Goal: Transaction & Acquisition: Purchase product/service

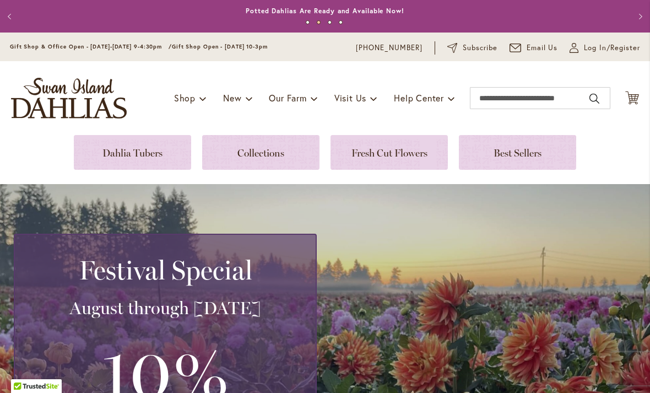
scroll to position [13, 0]
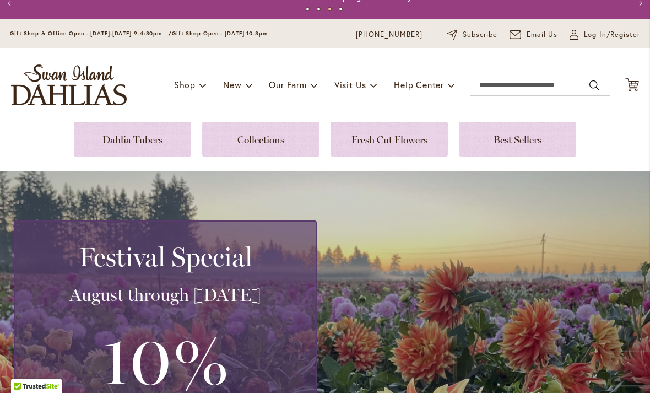
click at [151, 142] on link at bounding box center [132, 139] width 117 height 35
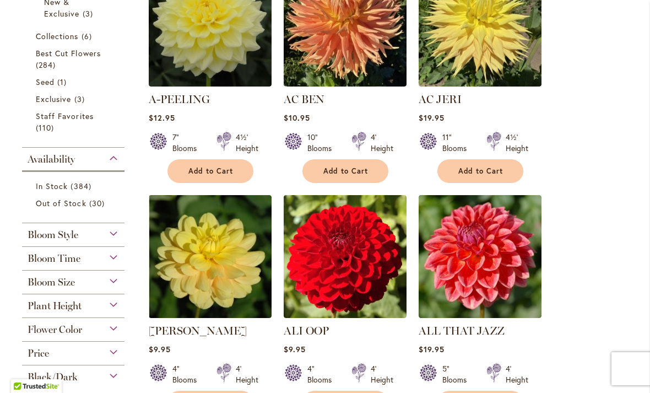
scroll to position [312, 0]
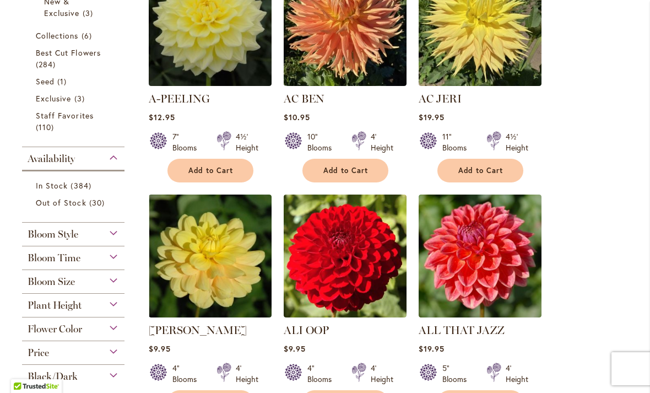
click at [116, 237] on div "Bloom Style" at bounding box center [73, 232] width 102 height 18
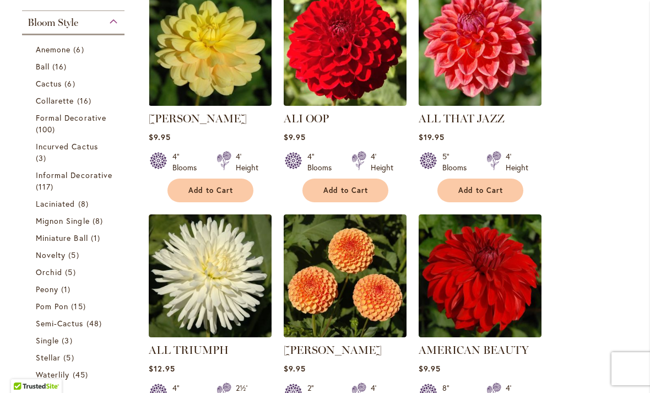
scroll to position [520, 0]
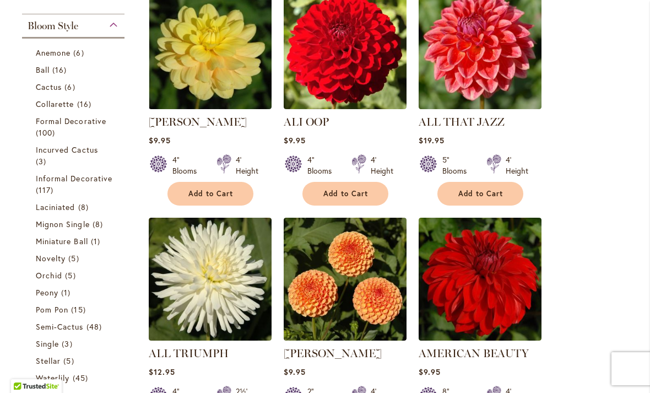
click at [77, 123] on span "Formal Decorative" at bounding box center [71, 121] width 70 height 10
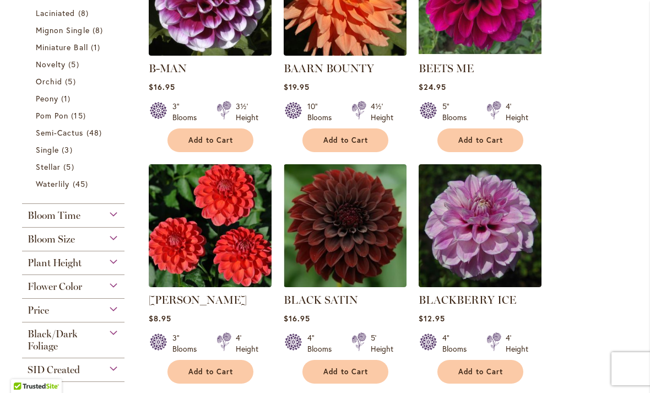
scroll to position [551, 0]
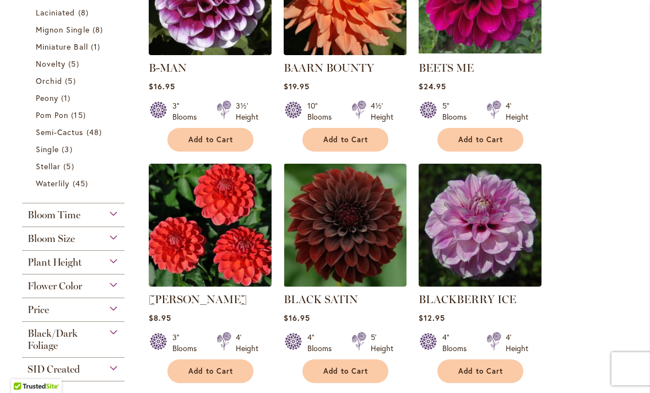
click at [109, 267] on div "Plant Height" at bounding box center [73, 260] width 102 height 18
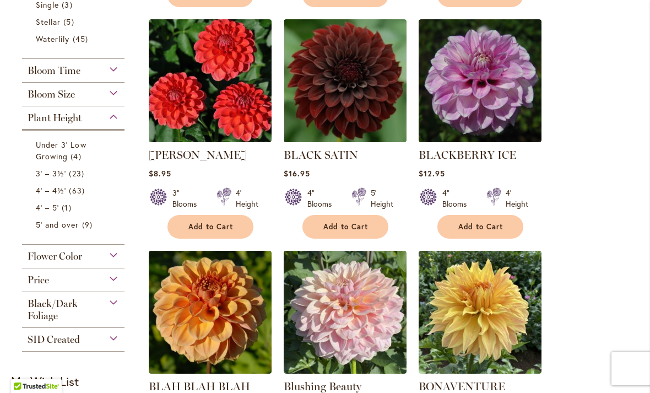
scroll to position [701, 0]
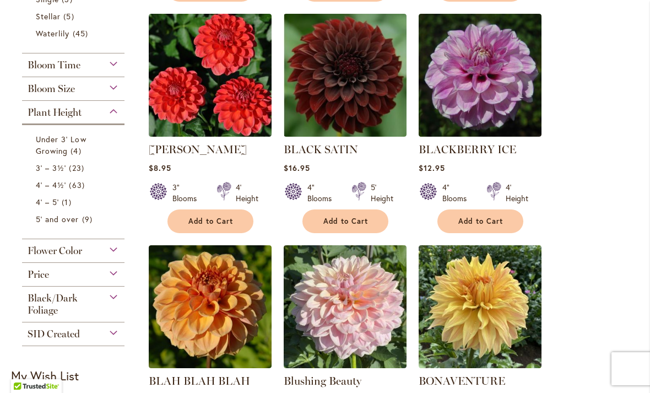
click at [57, 190] on span "4' – 4½'" at bounding box center [51, 185] width 30 height 10
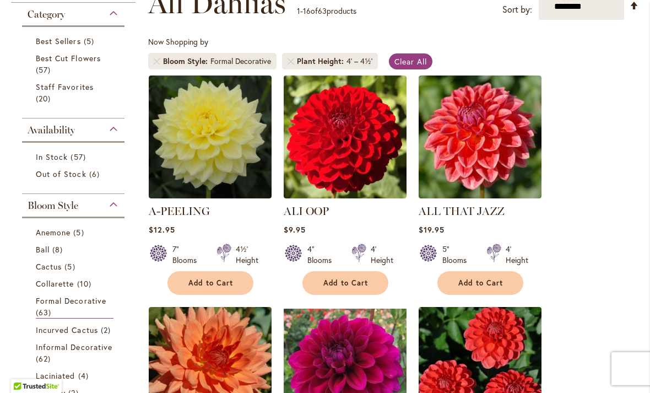
scroll to position [177, 0]
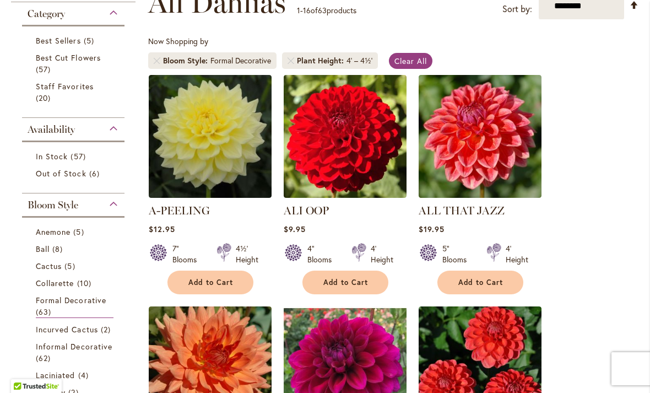
click at [42, 254] on span "Ball" at bounding box center [43, 248] width 14 height 10
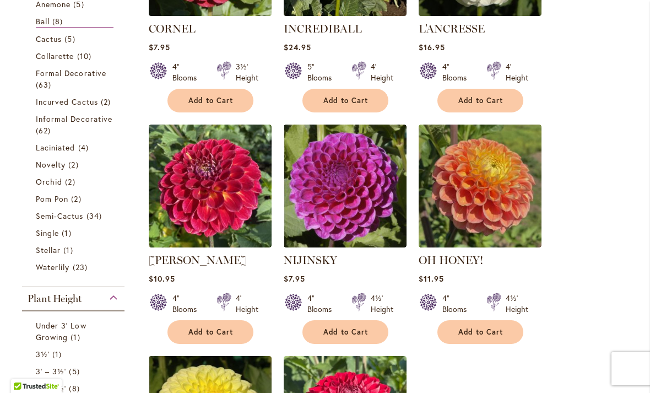
scroll to position [355, 0]
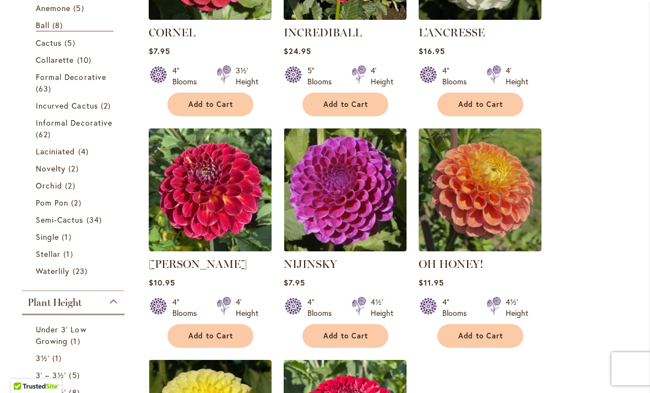
click at [86, 140] on link "Informal Decorative 62 items" at bounding box center [75, 128] width 78 height 23
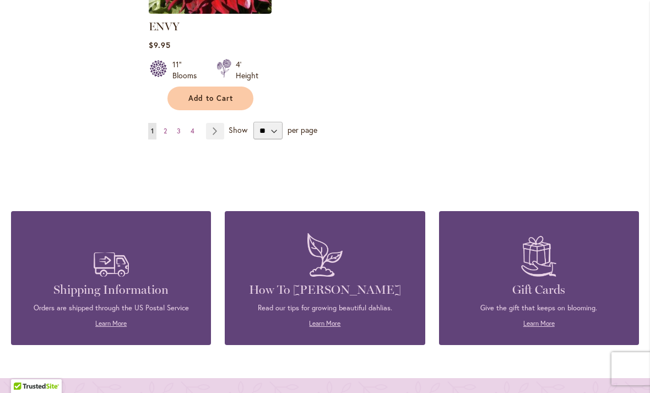
scroll to position [1511, 0]
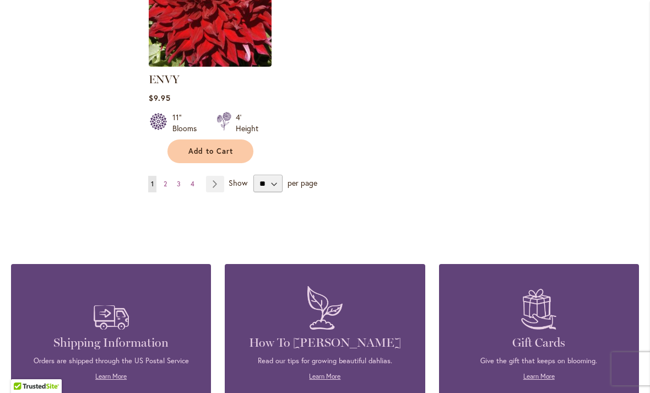
click at [162, 176] on link "Page 2" at bounding box center [165, 184] width 9 height 17
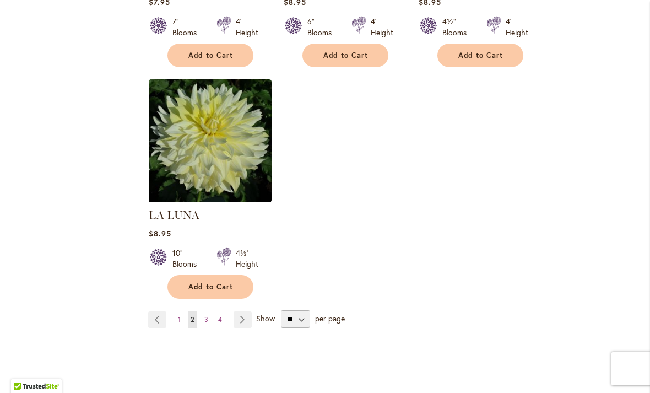
scroll to position [1404, 0]
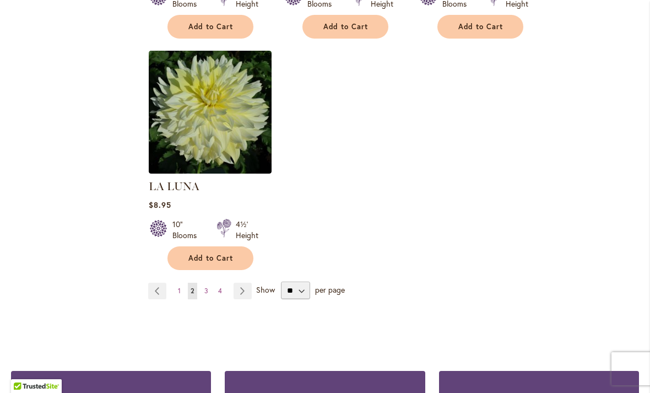
click at [206, 286] on span "3" at bounding box center [206, 290] width 4 height 8
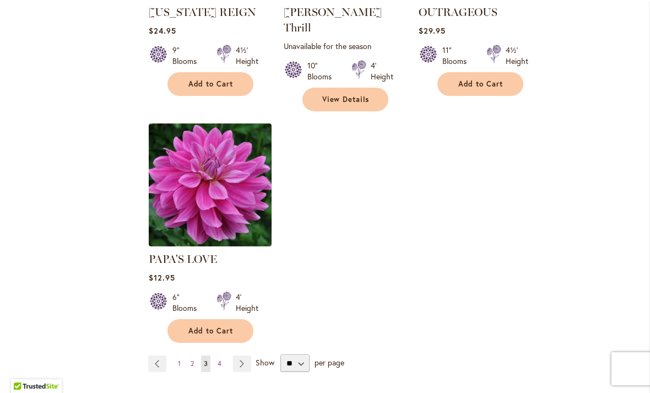
scroll to position [1337, 0]
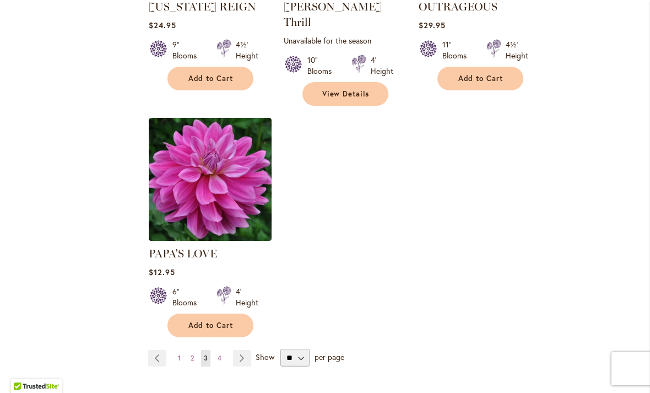
click at [221, 354] on span "4" at bounding box center [220, 358] width 4 height 8
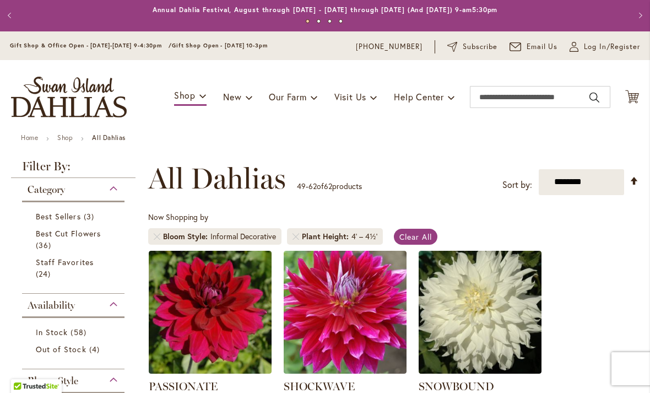
scroll to position [4, 0]
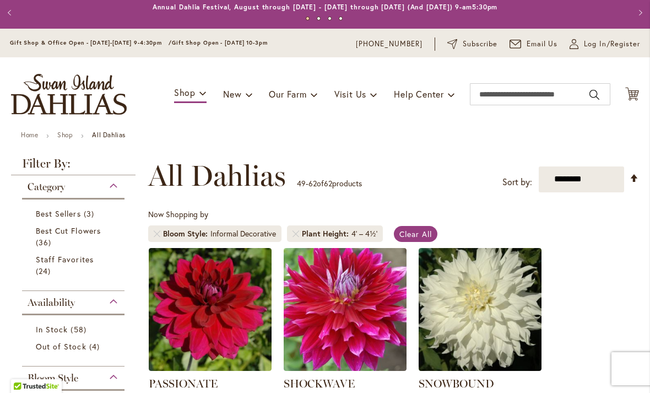
click at [77, 262] on span "Staff Favorites" at bounding box center [65, 259] width 58 height 10
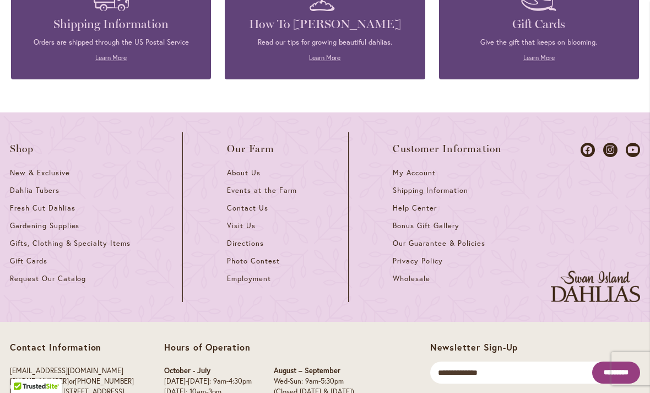
scroll to position [1830, 0]
